Goal: Information Seeking & Learning: Find specific fact

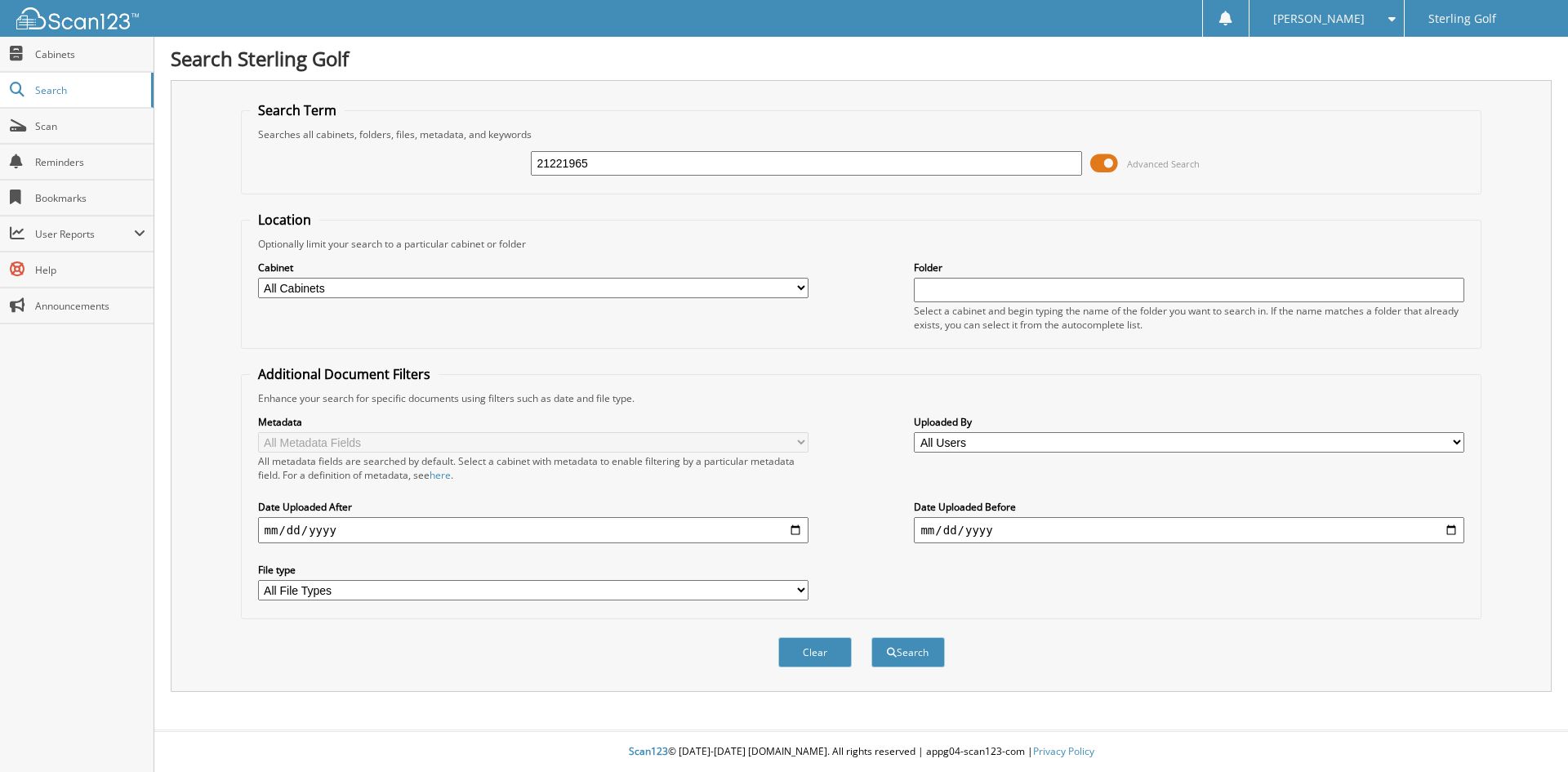
type input "21221965"
click at [872, 638] on button "Search" at bounding box center [908, 652] width 74 height 30
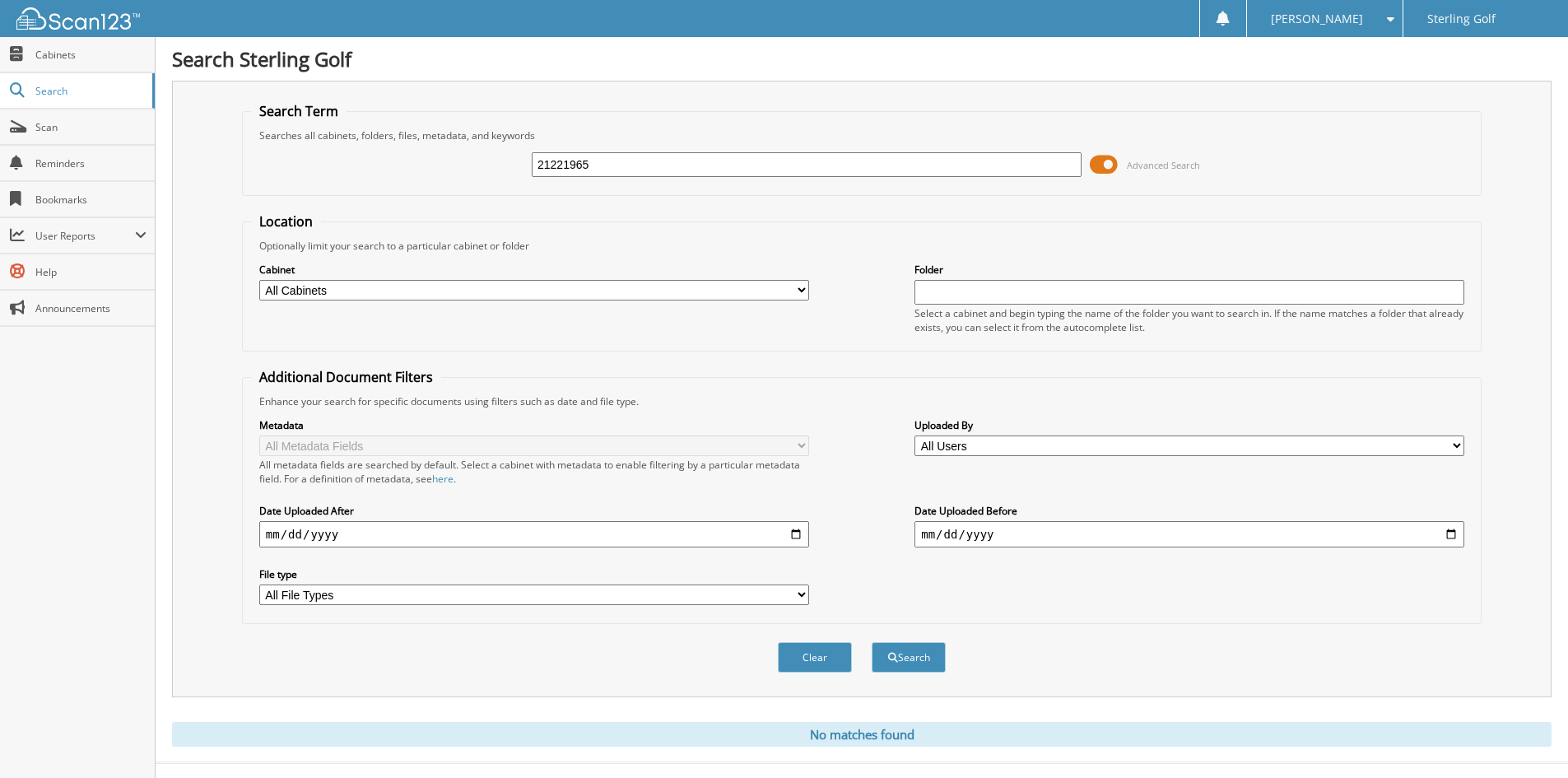
click at [572, 164] on input "21221965" at bounding box center [806, 164] width 550 height 24
type input "2122165"
click at [872, 642] on button "Search" at bounding box center [909, 657] width 74 height 30
click at [121, 51] on span "Cabinets" at bounding box center [91, 55] width 111 height 14
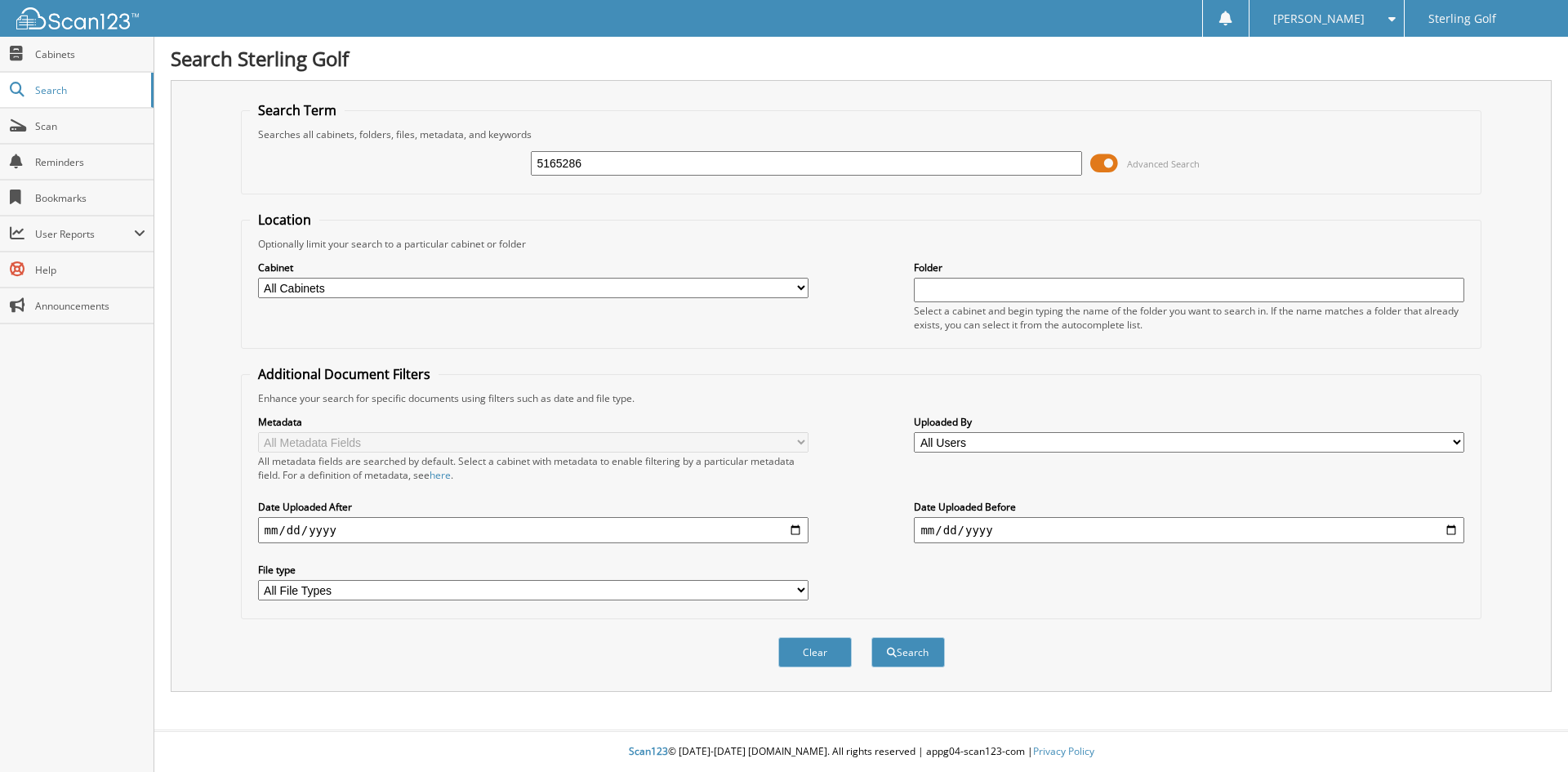
type input "5165286"
click at [872, 638] on button "Search" at bounding box center [908, 652] width 74 height 30
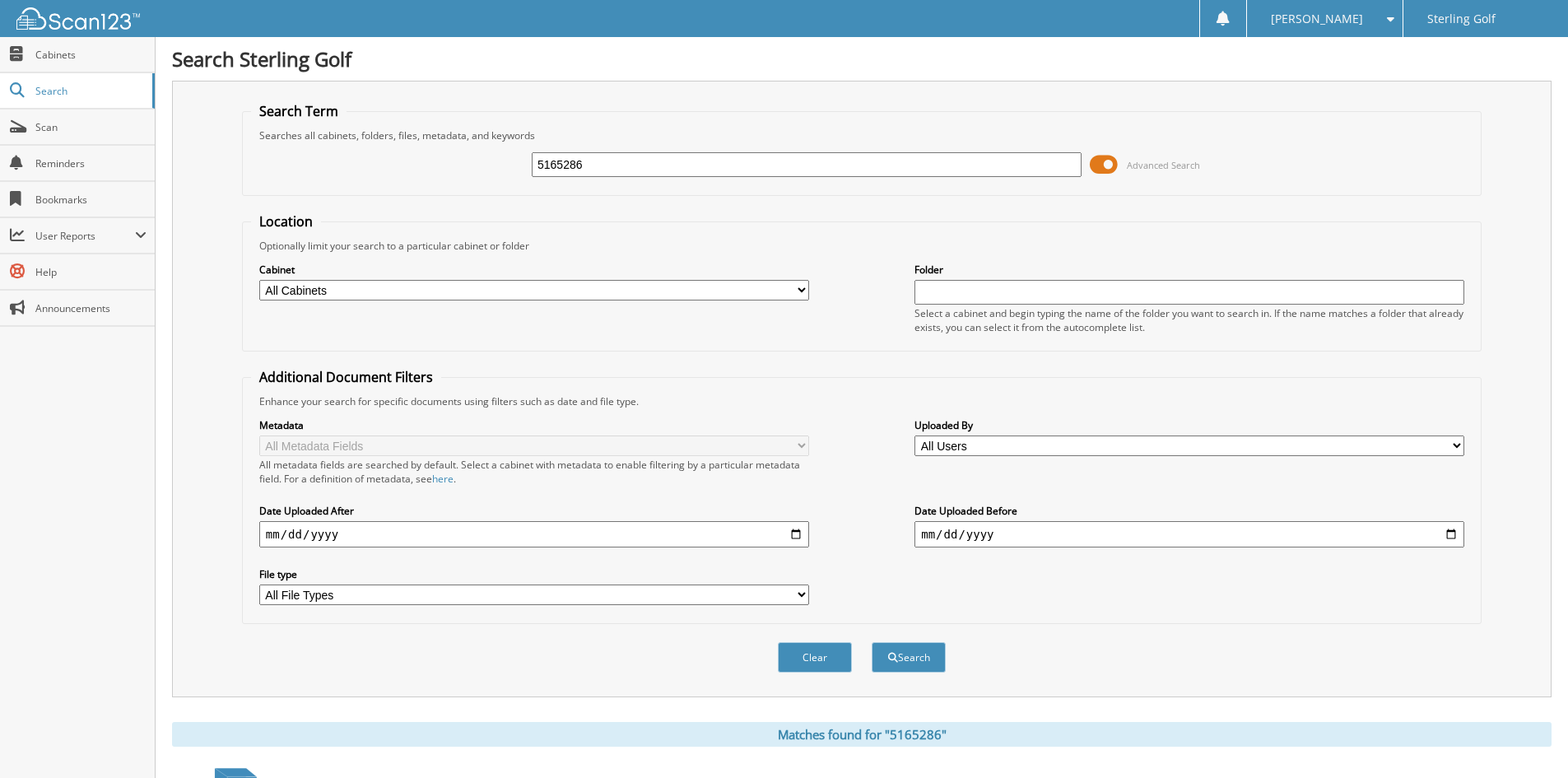
drag, startPoint x: 588, startPoint y: 160, endPoint x: 559, endPoint y: 160, distance: 29.0
click at [559, 160] on input "5165286" at bounding box center [806, 164] width 550 height 24
type input "5164902"
click at [872, 642] on button "Search" at bounding box center [909, 657] width 74 height 30
drag, startPoint x: 591, startPoint y: 167, endPoint x: 559, endPoint y: 167, distance: 32.0
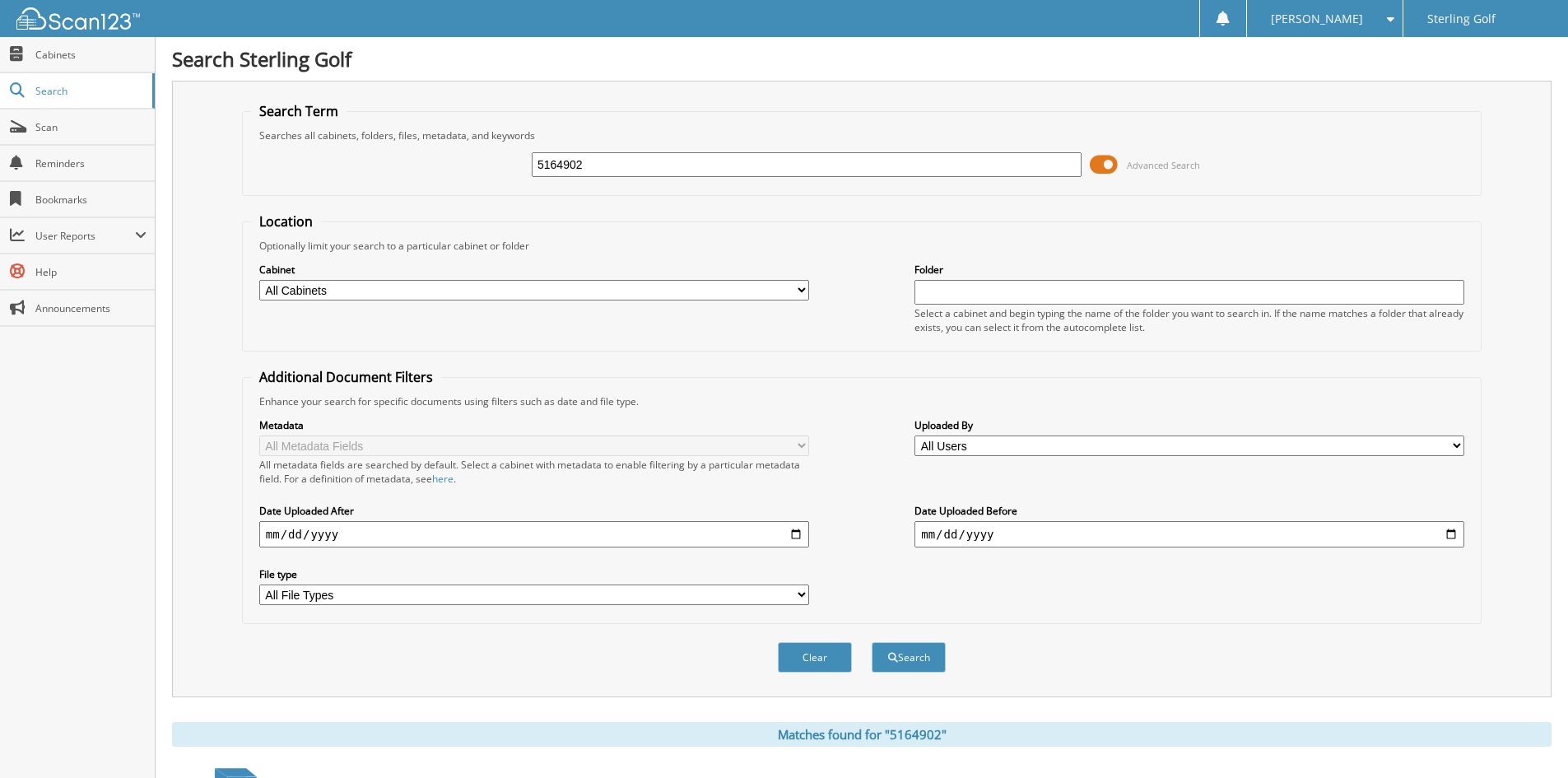
click at [559, 167] on input "5164902" at bounding box center [806, 164] width 550 height 24
type input "5165529"
click at [872, 642] on button "Search" at bounding box center [909, 657] width 74 height 30
drag, startPoint x: 608, startPoint y: 164, endPoint x: 559, endPoint y: 156, distance: 49.6
click at [559, 156] on input "5165529" at bounding box center [806, 164] width 550 height 24
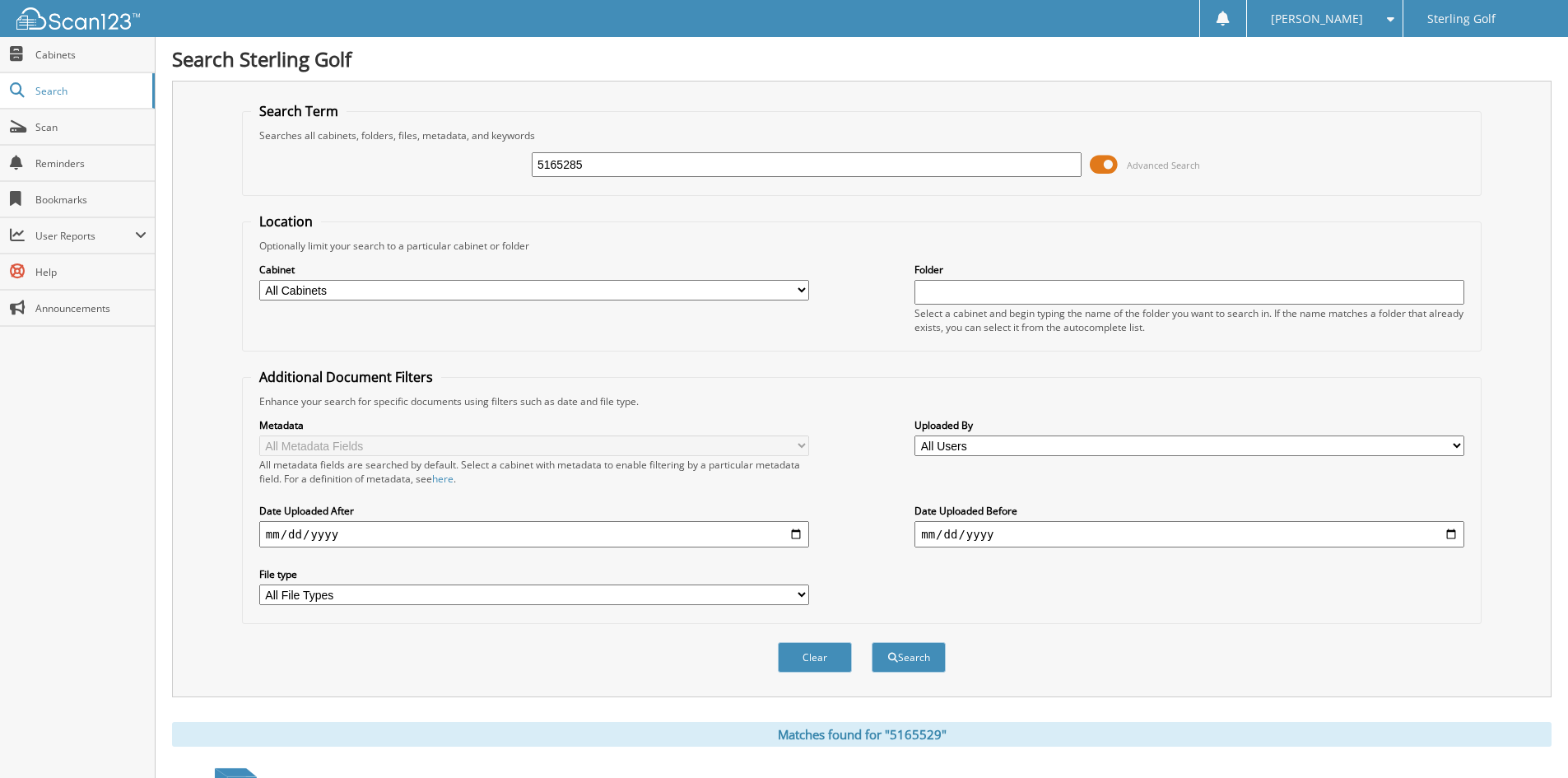
type input "5165285"
click at [872, 642] on button "Search" at bounding box center [909, 657] width 74 height 30
click at [51, 57] on span "Cabinets" at bounding box center [91, 55] width 111 height 14
